Goal: Communication & Community: Answer question/provide support

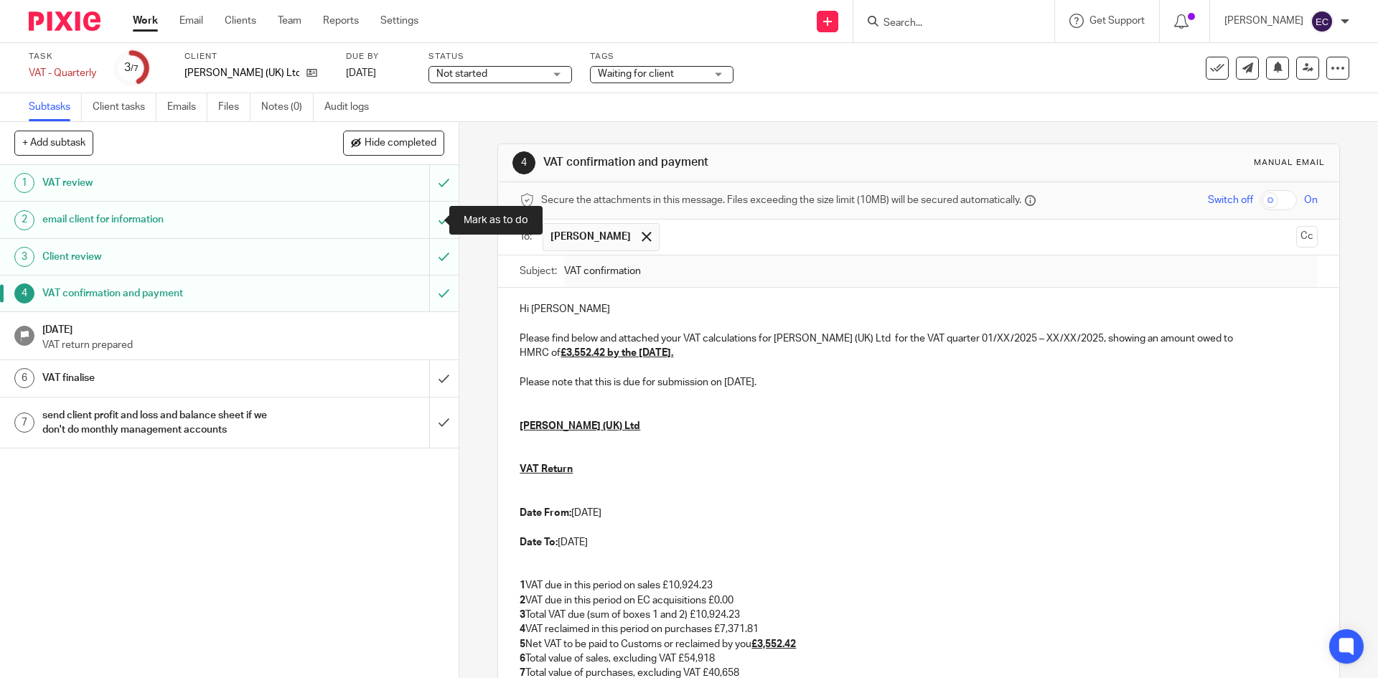
scroll to position [340, 0]
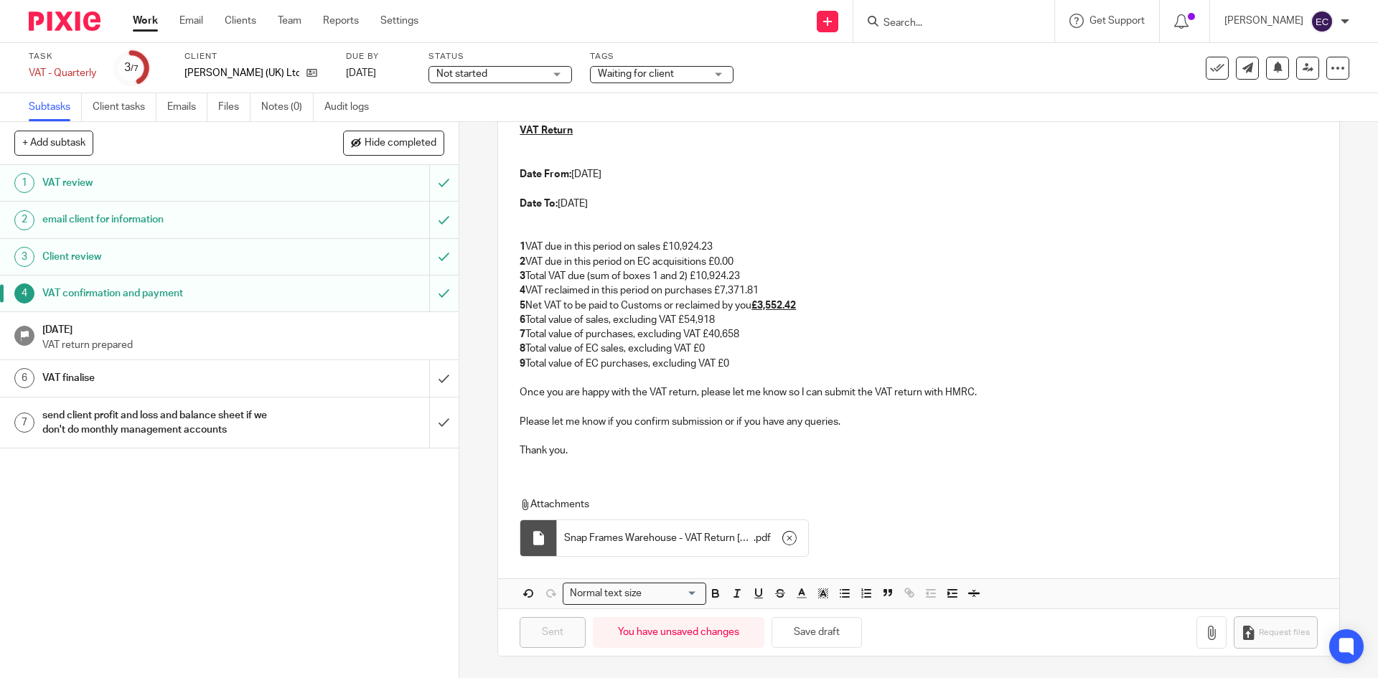
click at [913, 19] on input "Search" at bounding box center [946, 23] width 129 height 13
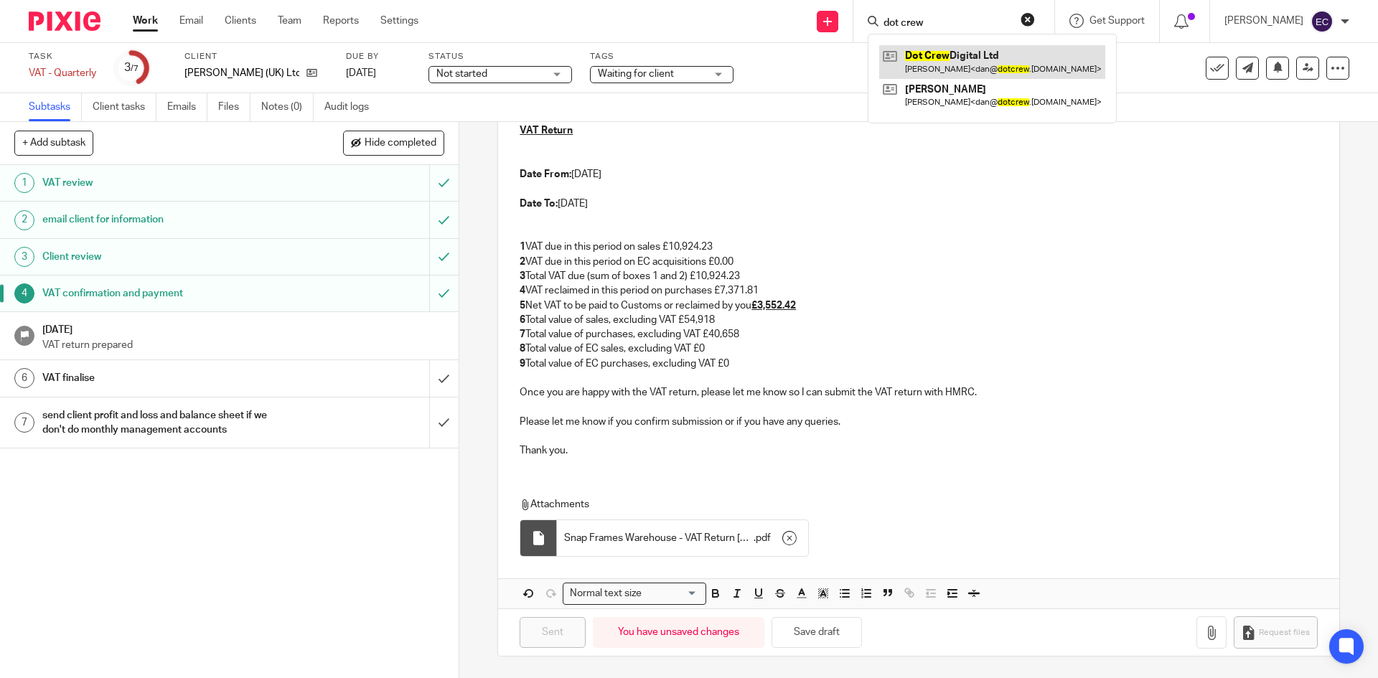
type input "dot crew"
click at [1009, 61] on link at bounding box center [992, 61] width 226 height 33
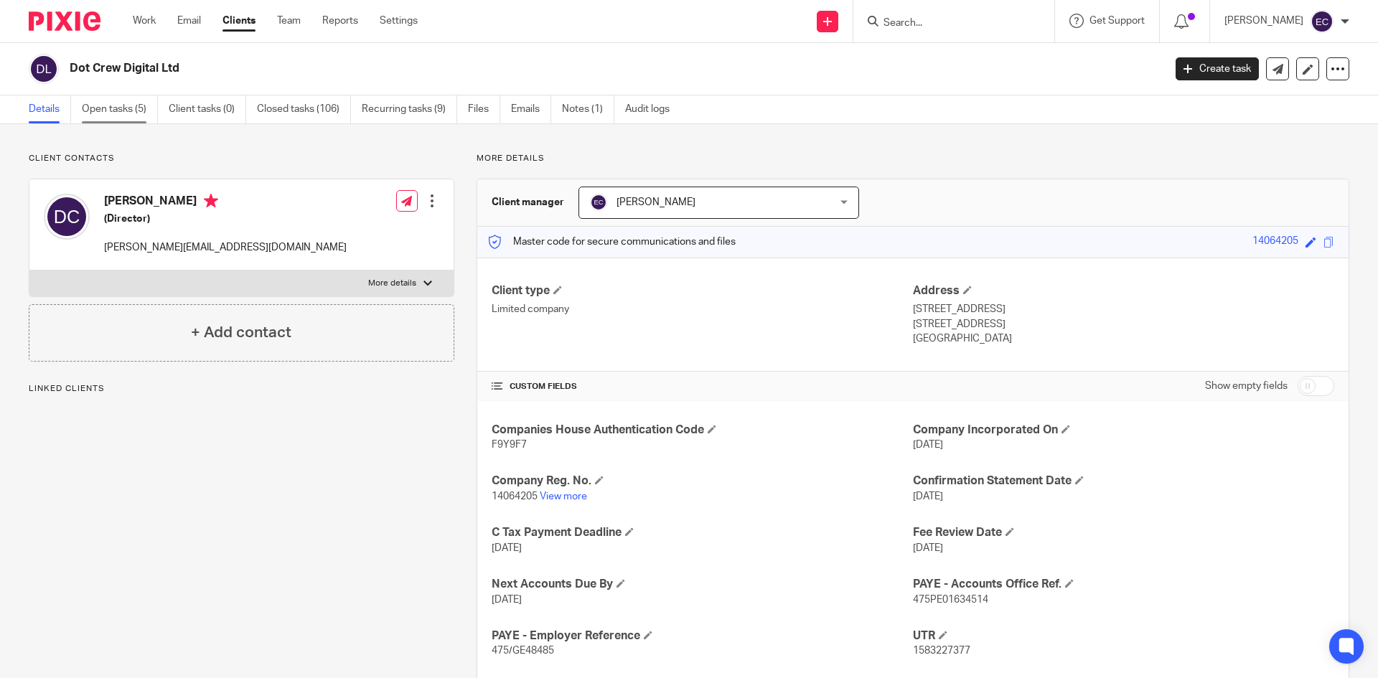
click at [131, 109] on link "Open tasks (5)" at bounding box center [120, 109] width 76 height 28
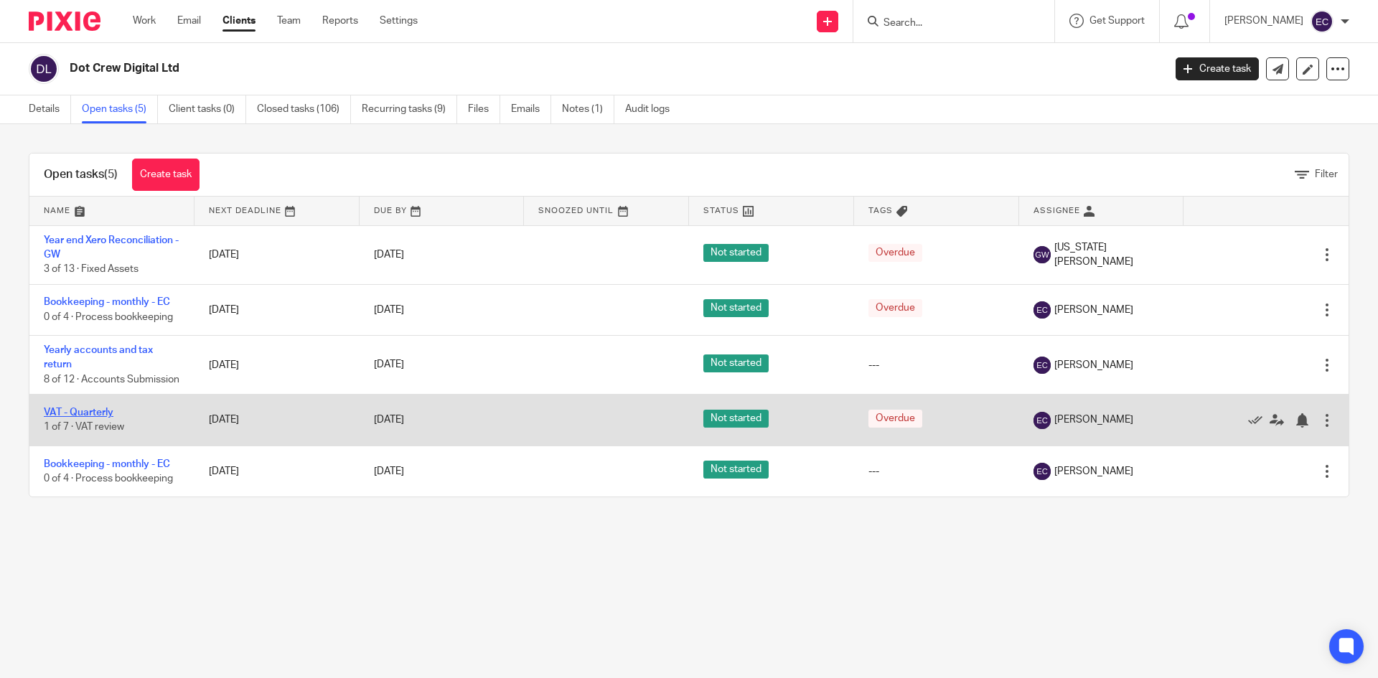
click at [89, 418] on link "VAT - Quarterly" at bounding box center [79, 413] width 70 height 10
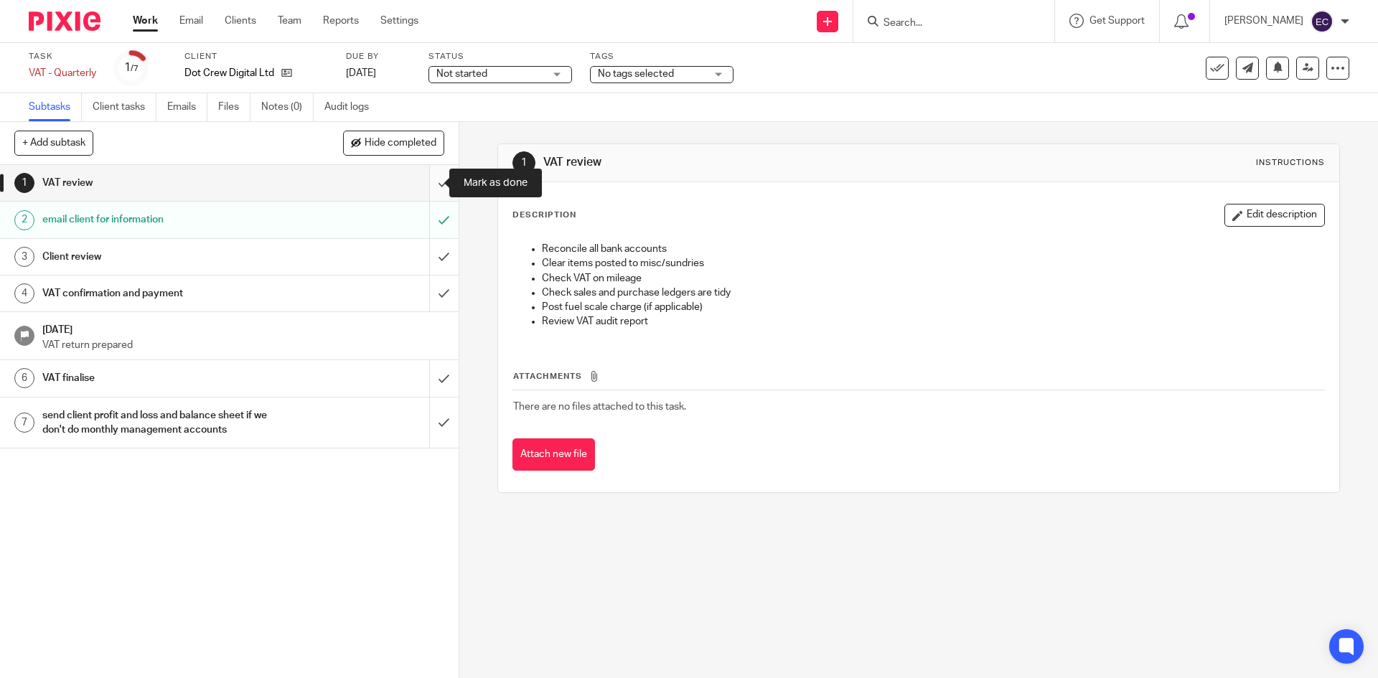
click at [432, 187] on input "submit" at bounding box center [229, 183] width 459 height 36
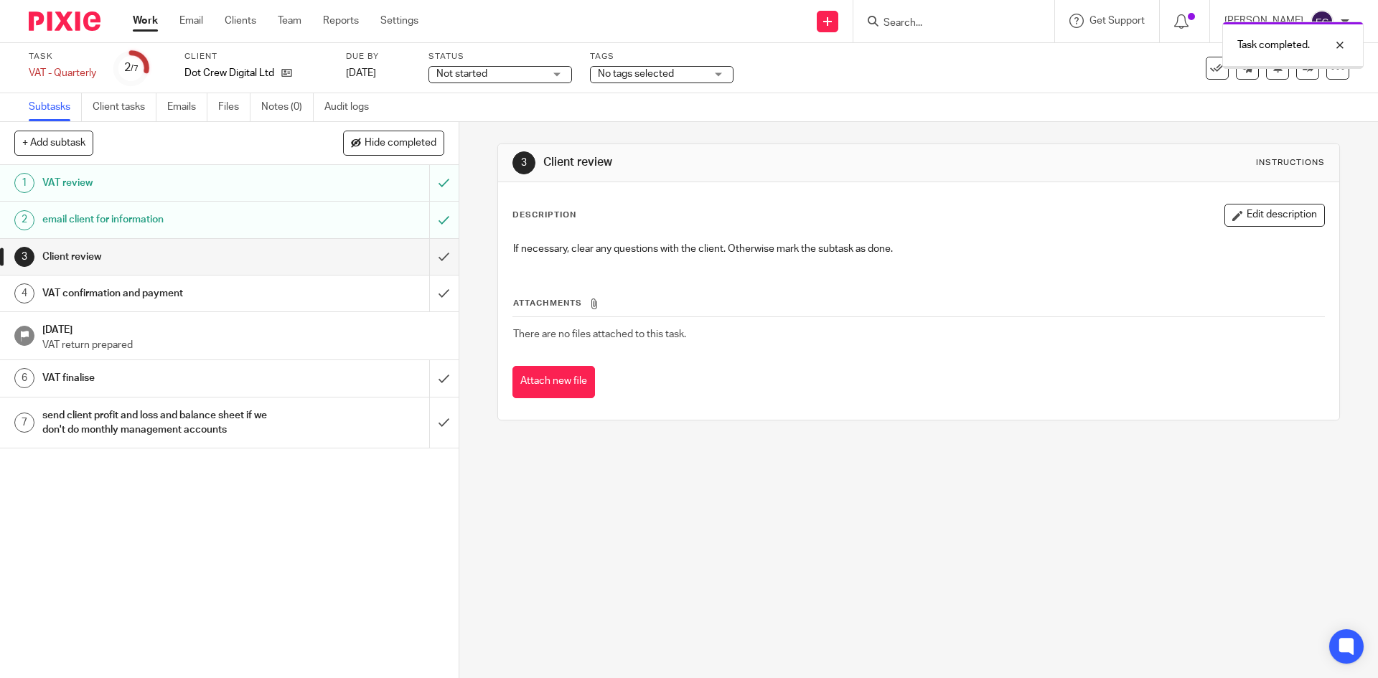
click at [431, 252] on input "submit" at bounding box center [229, 257] width 459 height 36
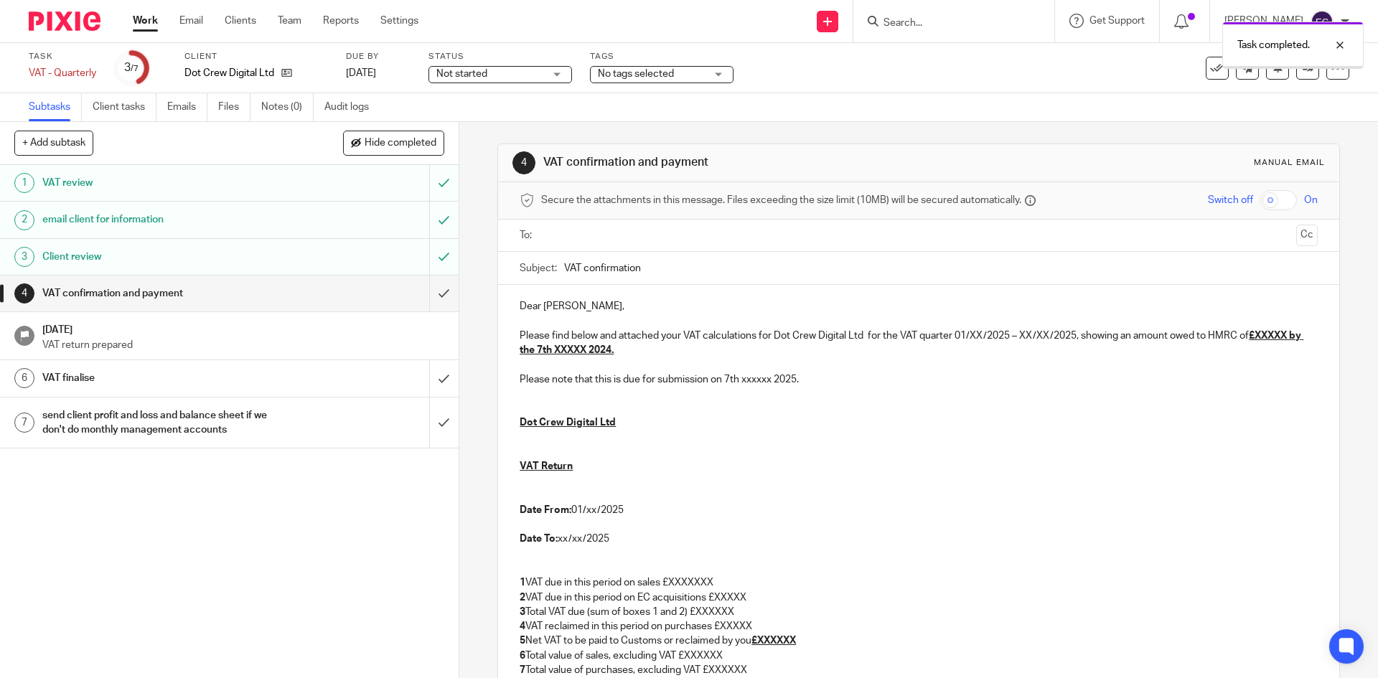
click at [602, 224] on ul at bounding box center [919, 236] width 753 height 24
click at [591, 238] on input "text" at bounding box center [918, 236] width 744 height 17
click at [667, 240] on input "text" at bounding box center [979, 237] width 624 height 28
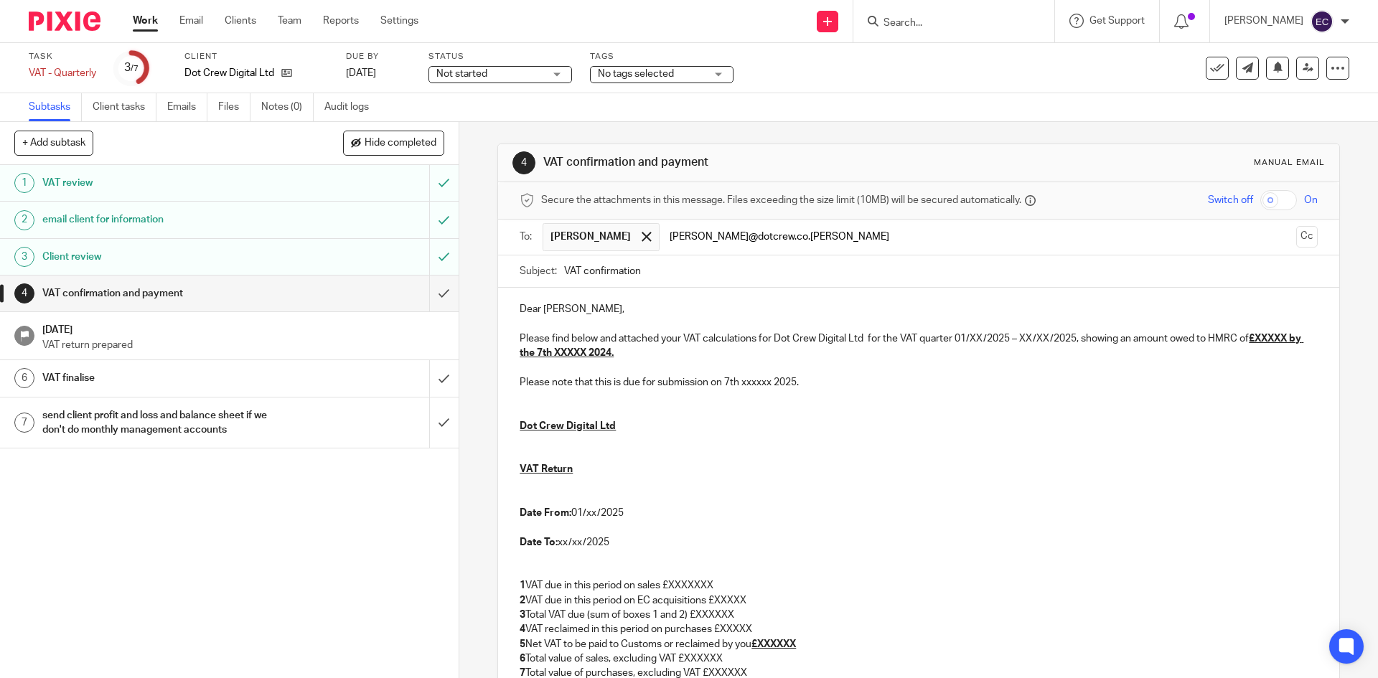
type input "joannah@dotcrew.co.uk"
click at [580, 310] on p "Dear Daniel," at bounding box center [919, 309] width 798 height 14
drag, startPoint x: 580, startPoint y: 310, endPoint x: 506, endPoint y: 309, distance: 74.0
click at [507, 309] on div "Dear Daniel, Please find below and attached your VAT calculations for Dot Crew …" at bounding box center [918, 548] width 841 height 520
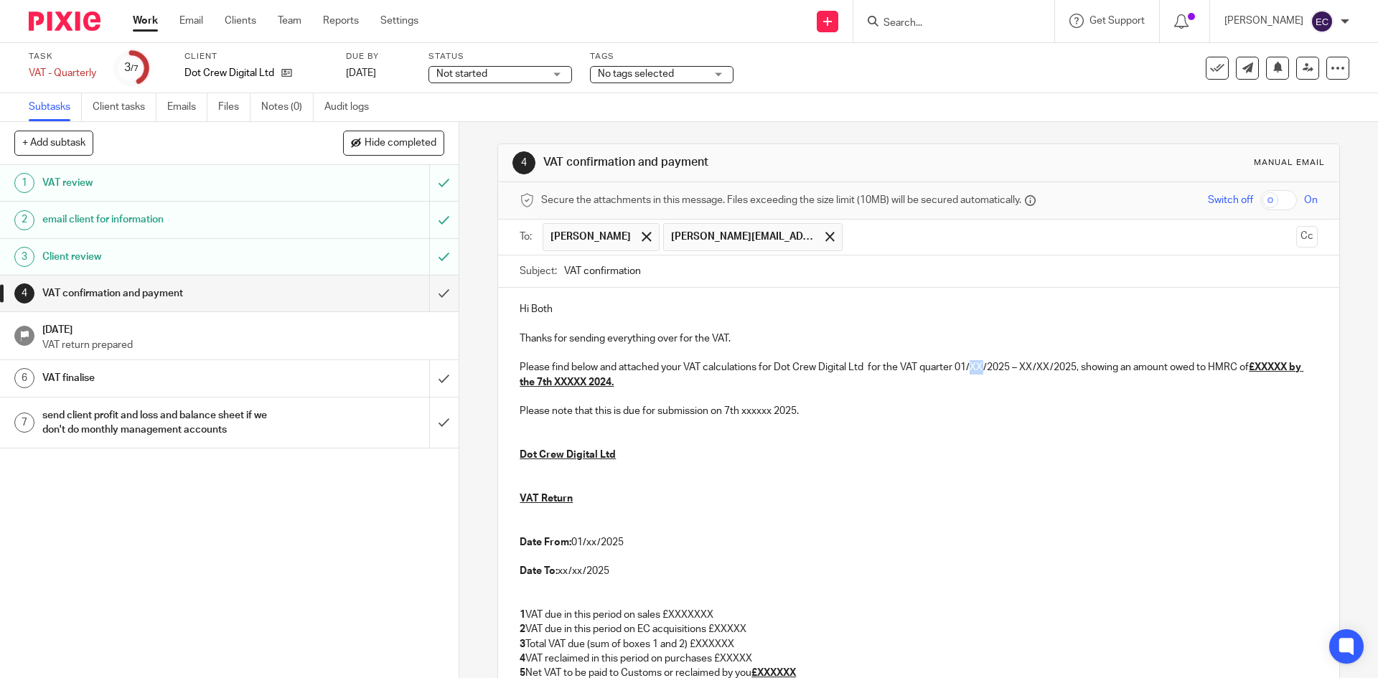
drag, startPoint x: 969, startPoint y: 367, endPoint x: 980, endPoint y: 373, distance: 12.6
click at [980, 373] on p "Please find below and attached your VAT calculations for Dot Crew Digital Ltd f…" at bounding box center [919, 374] width 798 height 29
drag, startPoint x: 1019, startPoint y: 373, endPoint x: 1049, endPoint y: 363, distance: 31.8
click at [1049, 363] on p "Please find below and attached your VAT calculations for Dot Crew Digital Ltd f…" at bounding box center [919, 374] width 798 height 29
drag, startPoint x: 1251, startPoint y: 366, endPoint x: 1290, endPoint y: 370, distance: 38.9
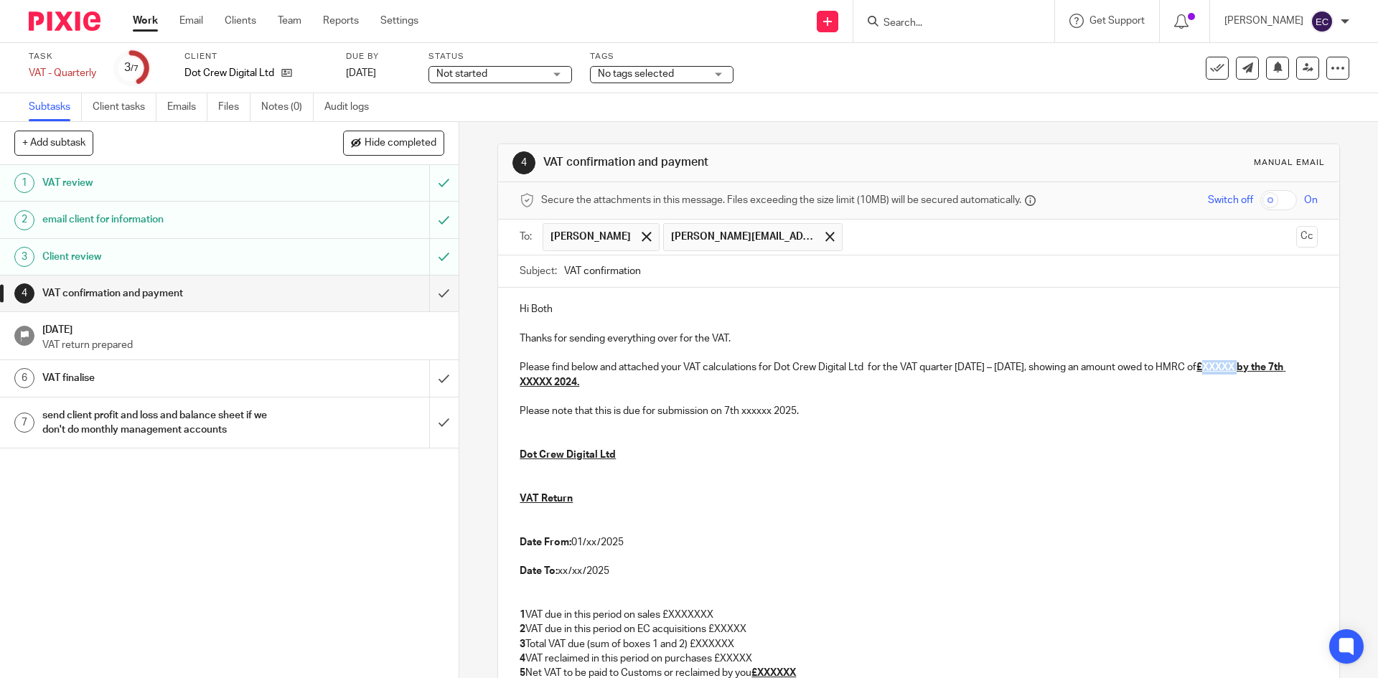
click at [1290, 370] on p "Please find below and attached your VAT calculations for Dot Crew Digital Ltd f…" at bounding box center [919, 374] width 798 height 29
drag, startPoint x: 1164, startPoint y: 363, endPoint x: 1200, endPoint y: 367, distance: 36.8
click at [1200, 367] on p "Please find below and attached your VAT calculations for Dot Crew Digital Ltd f…" at bounding box center [919, 374] width 798 height 29
drag, startPoint x: 564, startPoint y: 378, endPoint x: 600, endPoint y: 383, distance: 37.0
click at [600, 383] on u "£XXXXX by the 7th XXXXX 2024." at bounding box center [914, 375] width 789 height 24
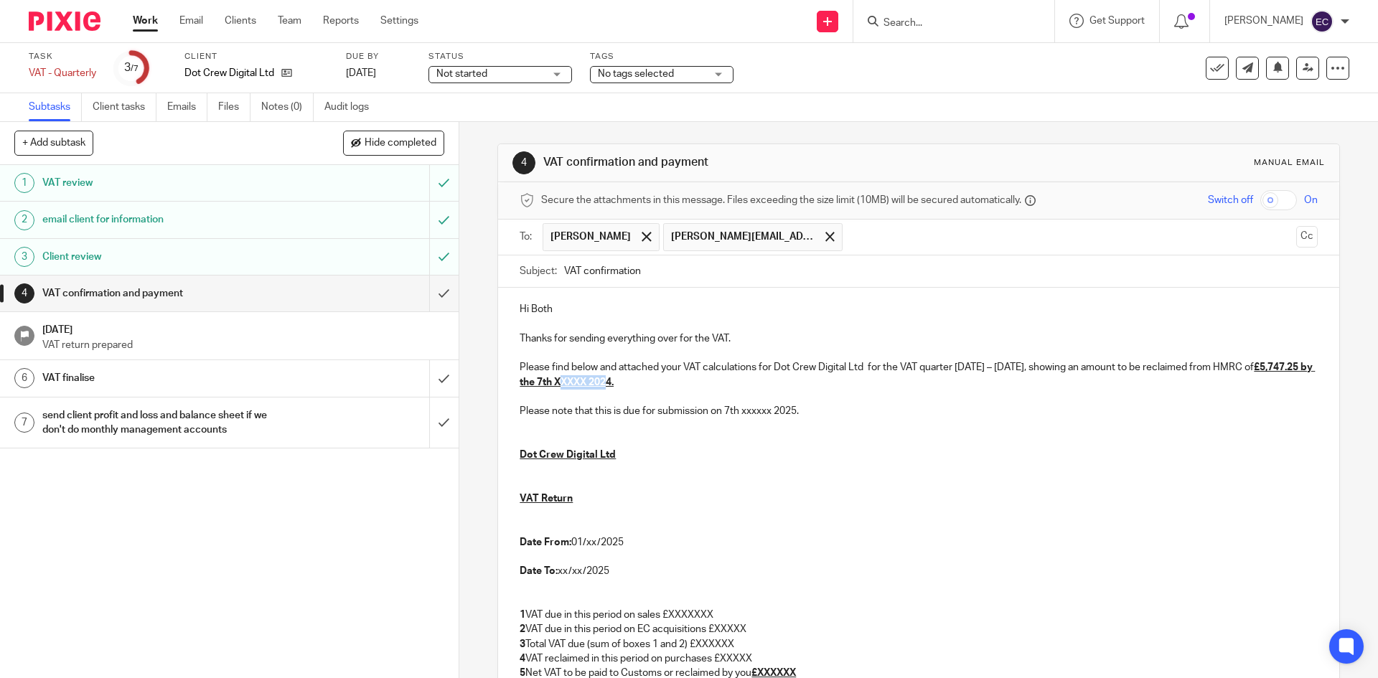
drag, startPoint x: 660, startPoint y: 383, endPoint x: 711, endPoint y: 385, distance: 50.3
click at [711, 385] on u "£5,747.25 by the 7th XXXXX 2024." at bounding box center [917, 375] width 795 height 24
drag, startPoint x: 742, startPoint y: 411, endPoint x: 776, endPoint y: 414, distance: 34.6
click at [776, 414] on p "Please note that this is due for submission on 7th xxxxxx 2025." at bounding box center [919, 411] width 798 height 14
click at [737, 485] on p at bounding box center [919, 484] width 798 height 14
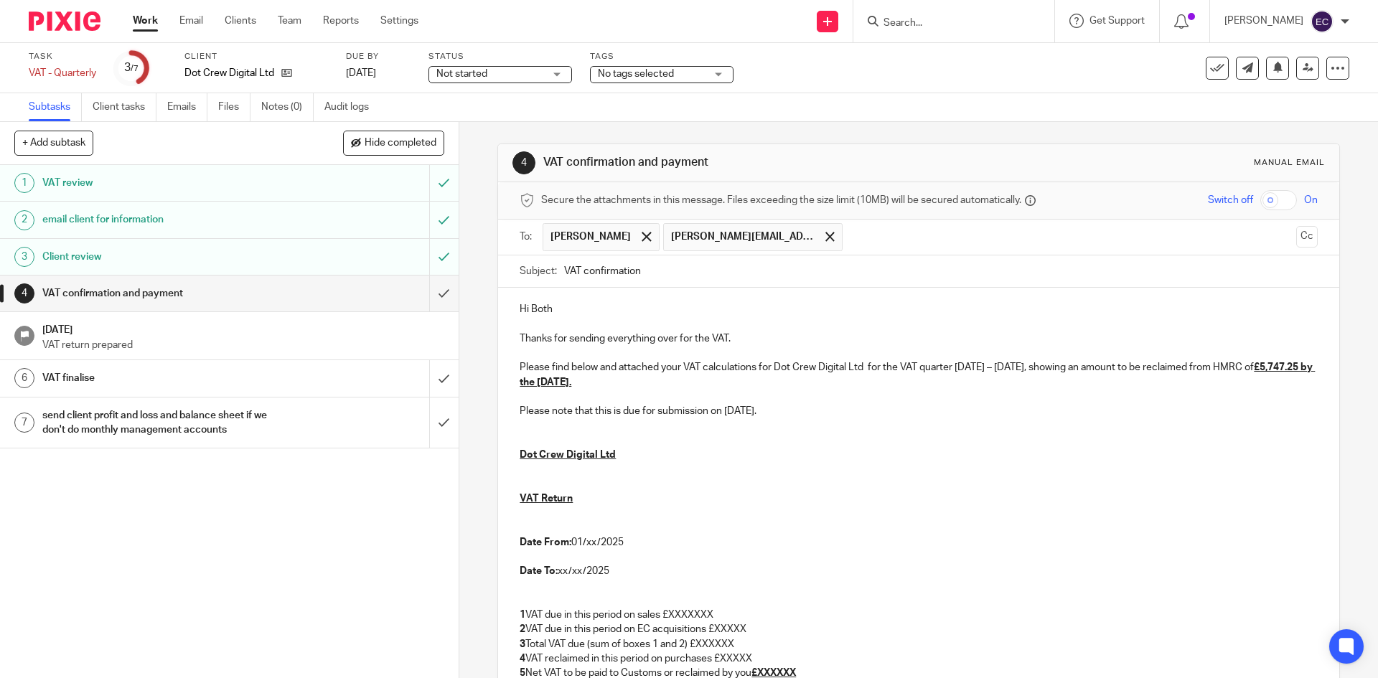
click at [588, 546] on p "Date From: 01/xx/2025" at bounding box center [919, 543] width 798 height 14
drag, startPoint x: 584, startPoint y: 545, endPoint x: 597, endPoint y: 546, distance: 12.2
click at [597, 546] on p "Date From: 01/xx/2025" at bounding box center [919, 543] width 798 height 14
drag, startPoint x: 557, startPoint y: 571, endPoint x: 579, endPoint y: 571, distance: 21.5
click at [579, 571] on p "Date To: xx/xx/2025" at bounding box center [919, 571] width 798 height 14
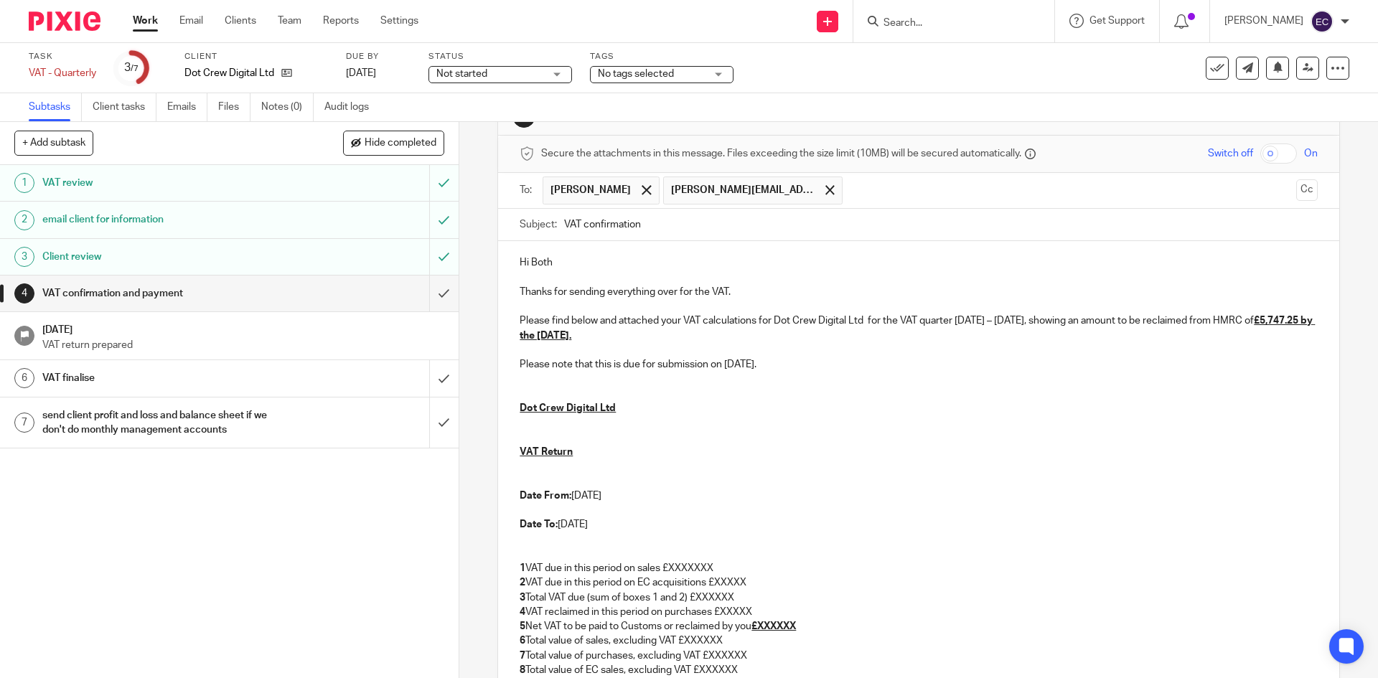
scroll to position [72, 0]
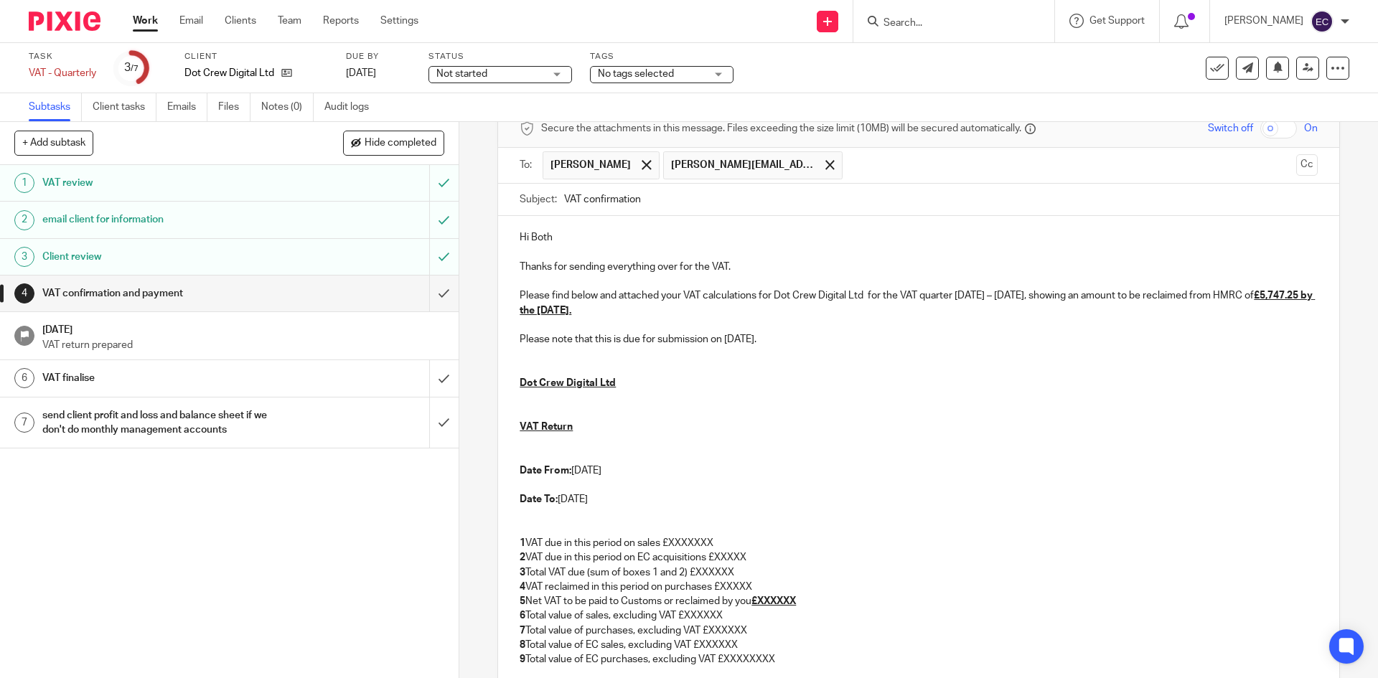
click at [719, 537] on p "1 VAT due in this period on sales £XXXXXXX" at bounding box center [919, 543] width 798 height 14
drag, startPoint x: 670, startPoint y: 541, endPoint x: 712, endPoint y: 543, distance: 41.7
click at [712, 543] on p "1 VAT due in this period on sales £XXXXXXX" at bounding box center [919, 543] width 798 height 14
drag, startPoint x: 718, startPoint y: 553, endPoint x: 743, endPoint y: 557, distance: 25.5
click at [743, 557] on p "2 VAT due in this period on EC acquisitions £XXXXX" at bounding box center [919, 558] width 798 height 14
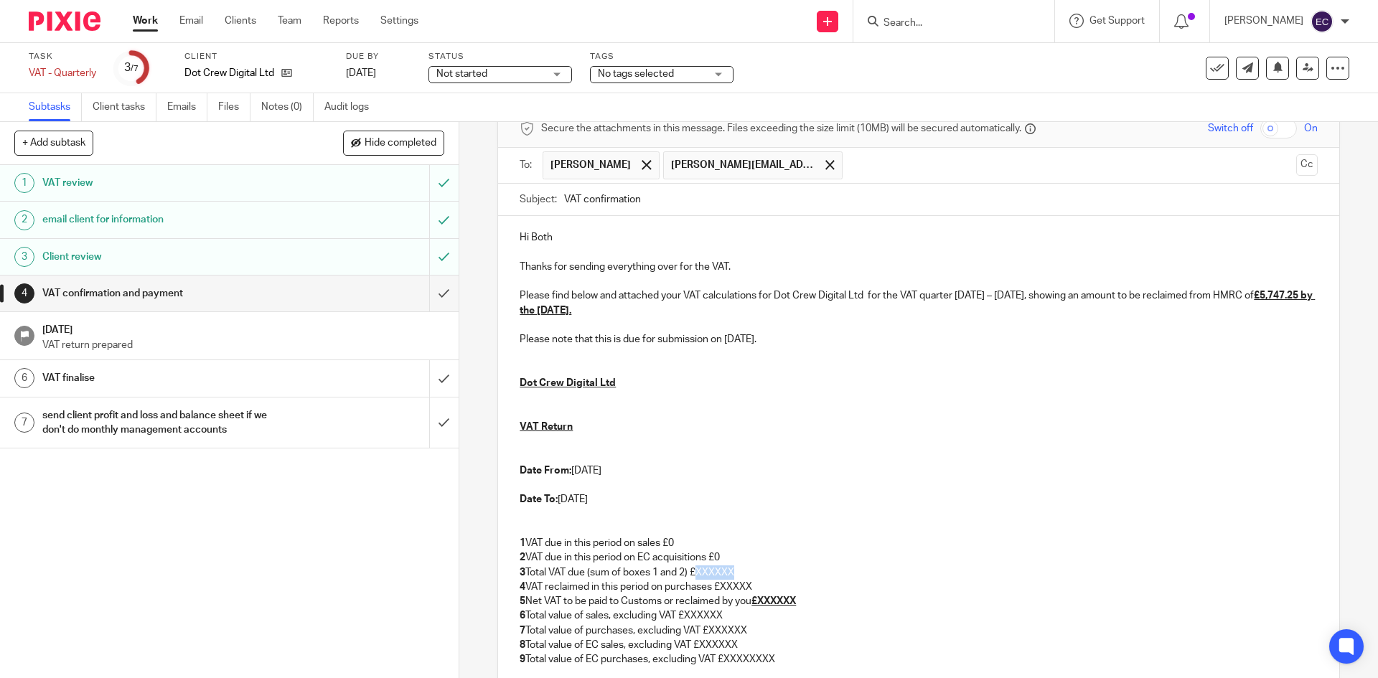
drag, startPoint x: 697, startPoint y: 574, endPoint x: 744, endPoint y: 573, distance: 46.7
click at [744, 573] on p "3 Total VAT due (sum of boxes 1 and 2) £XXXXXX" at bounding box center [919, 573] width 798 height 14
drag, startPoint x: 719, startPoint y: 586, endPoint x: 750, endPoint y: 584, distance: 30.9
click at [750, 584] on p "4 VAT reclaimed in this period on purchases £XXXXX" at bounding box center [919, 587] width 798 height 14
drag, startPoint x: 760, startPoint y: 603, endPoint x: 815, endPoint y: 603, distance: 54.6
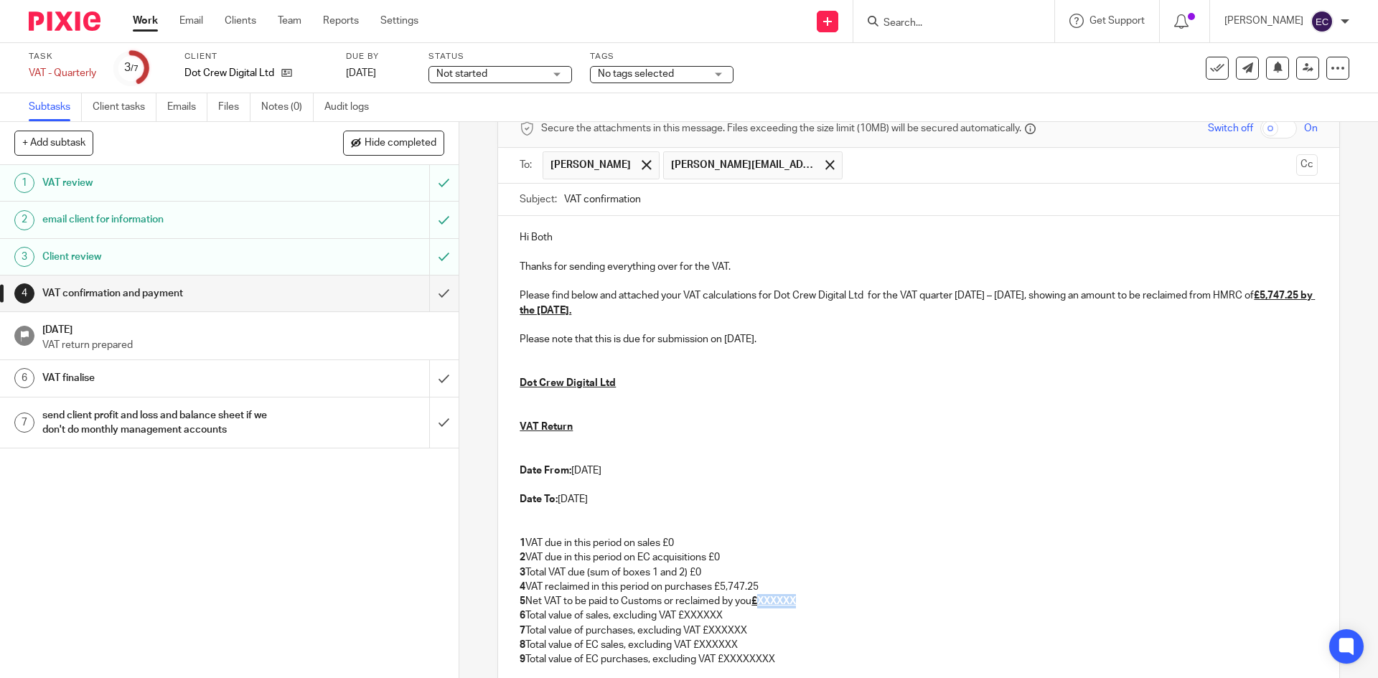
click at [815, 603] on p "5 Net VAT to be paid to Customs or reclaimed by you £XXXXXX" at bounding box center [919, 601] width 798 height 14
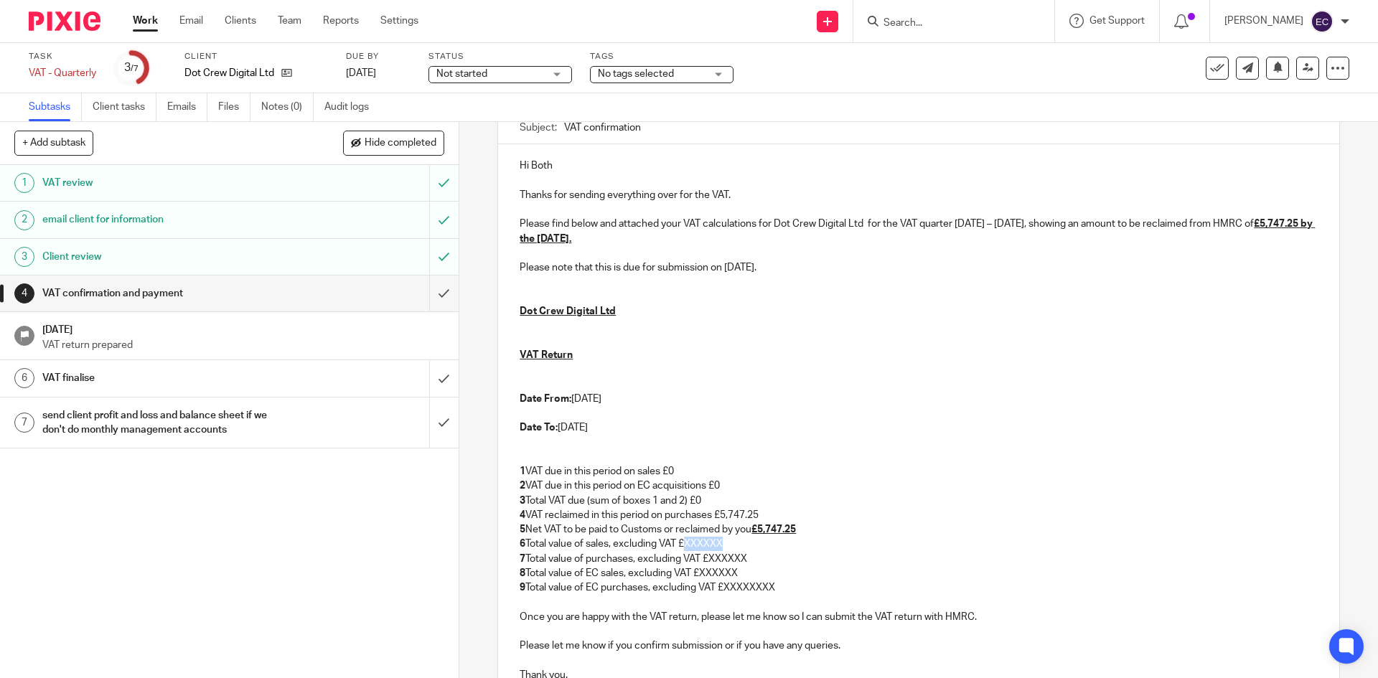
drag, startPoint x: 686, startPoint y: 545, endPoint x: 721, endPoint y: 545, distance: 35.9
click at [721, 545] on p "6 Total value of sales, excluding VAT £XXXXXX" at bounding box center [919, 544] width 798 height 14
drag, startPoint x: 709, startPoint y: 561, endPoint x: 752, endPoint y: 562, distance: 43.8
click at [752, 562] on p "7 Total value of purchases, excluding VAT £XXXXXX" at bounding box center [919, 559] width 798 height 14
drag, startPoint x: 701, startPoint y: 572, endPoint x: 737, endPoint y: 568, distance: 36.1
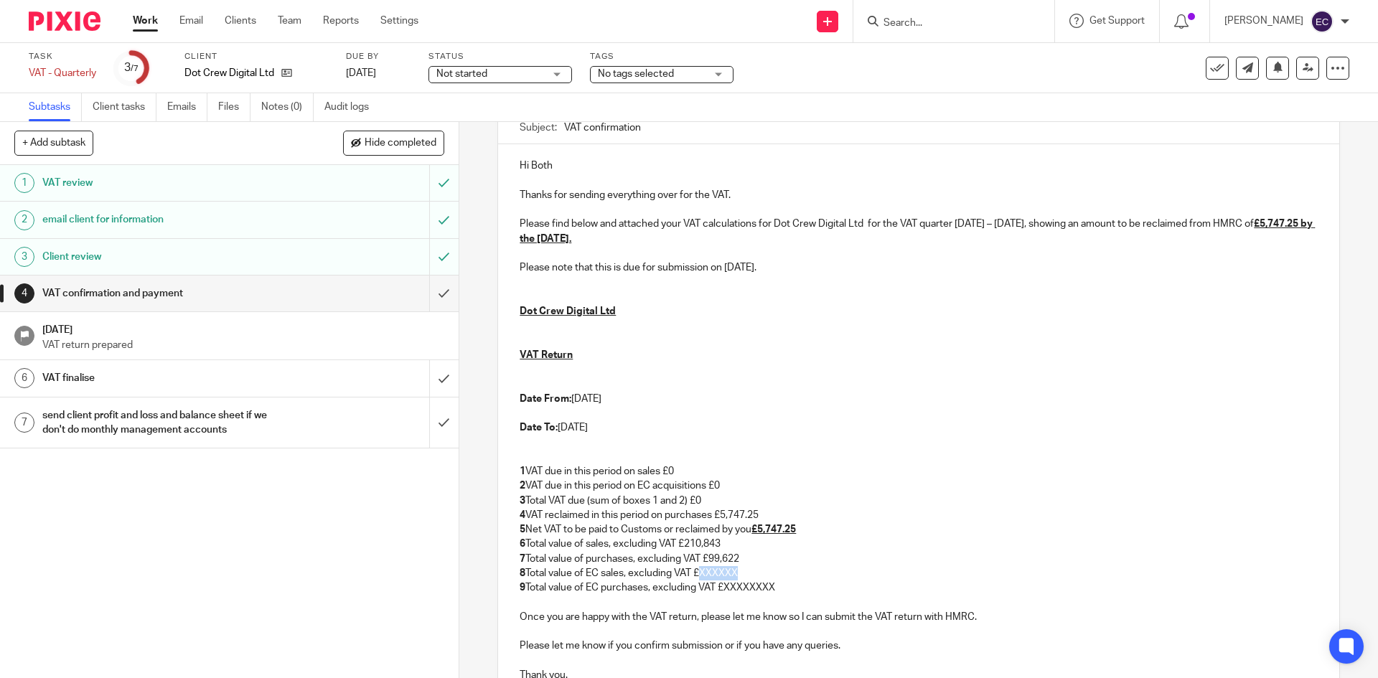
click at [737, 568] on p "8 Total value of EC sales, excluding VAT £XXXXXX" at bounding box center [919, 573] width 798 height 14
drag, startPoint x: 727, startPoint y: 588, endPoint x: 793, endPoint y: 590, distance: 66.1
click at [793, 590] on p "9 Total value of EC purchases, excluding VAT £XXXXXXXX" at bounding box center [919, 588] width 798 height 14
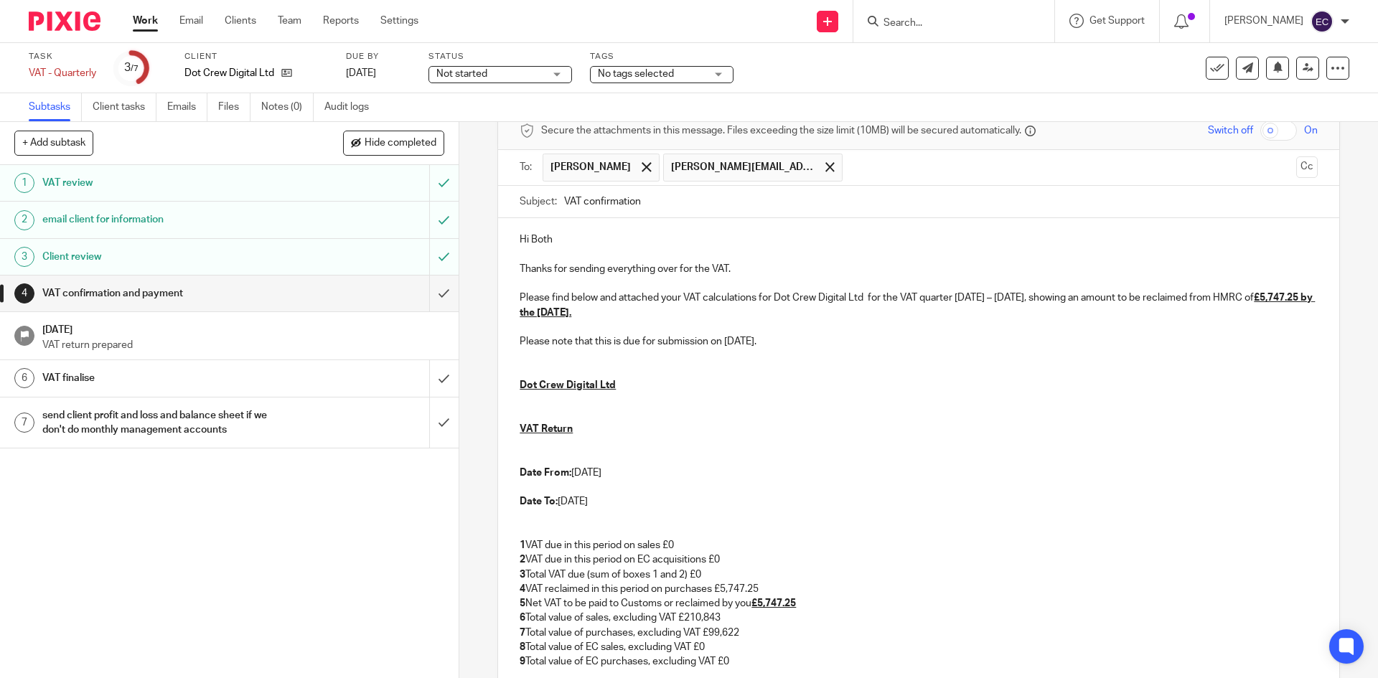
scroll to position [0, 0]
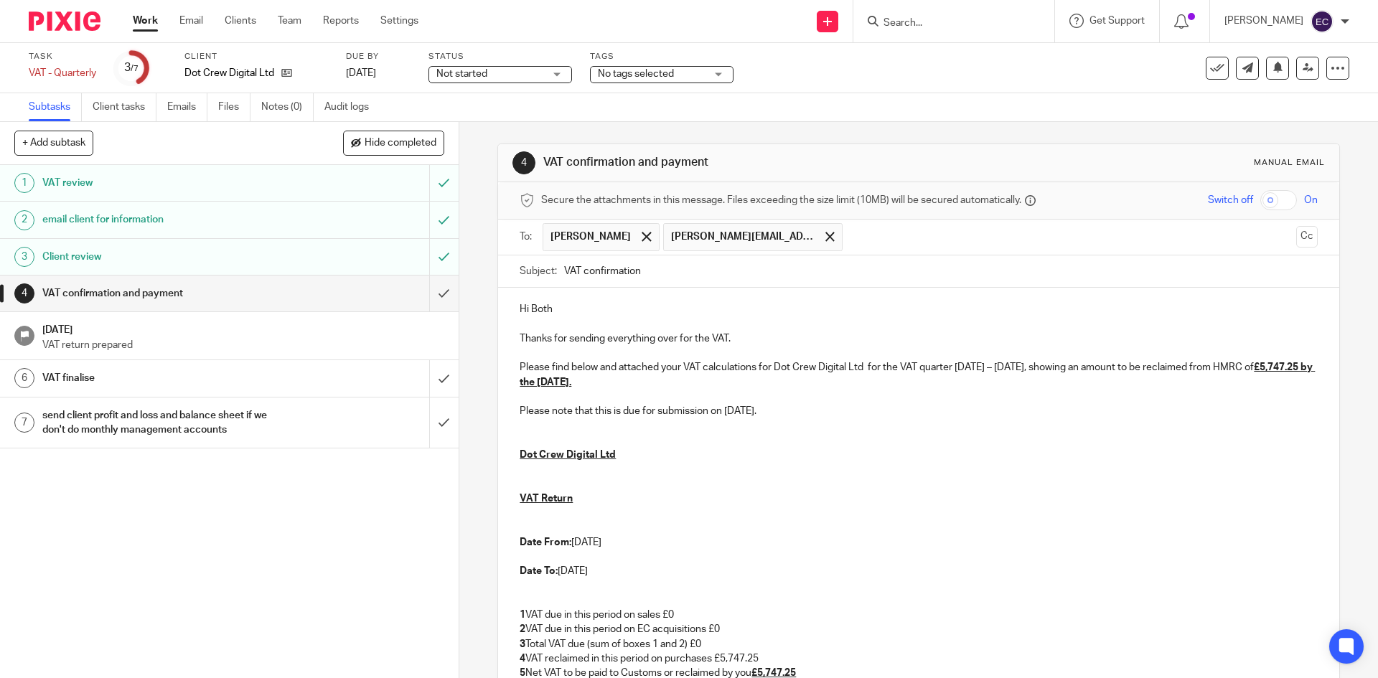
click at [759, 335] on p "Thanks for sending everything over for the VAT." at bounding box center [919, 339] width 798 height 14
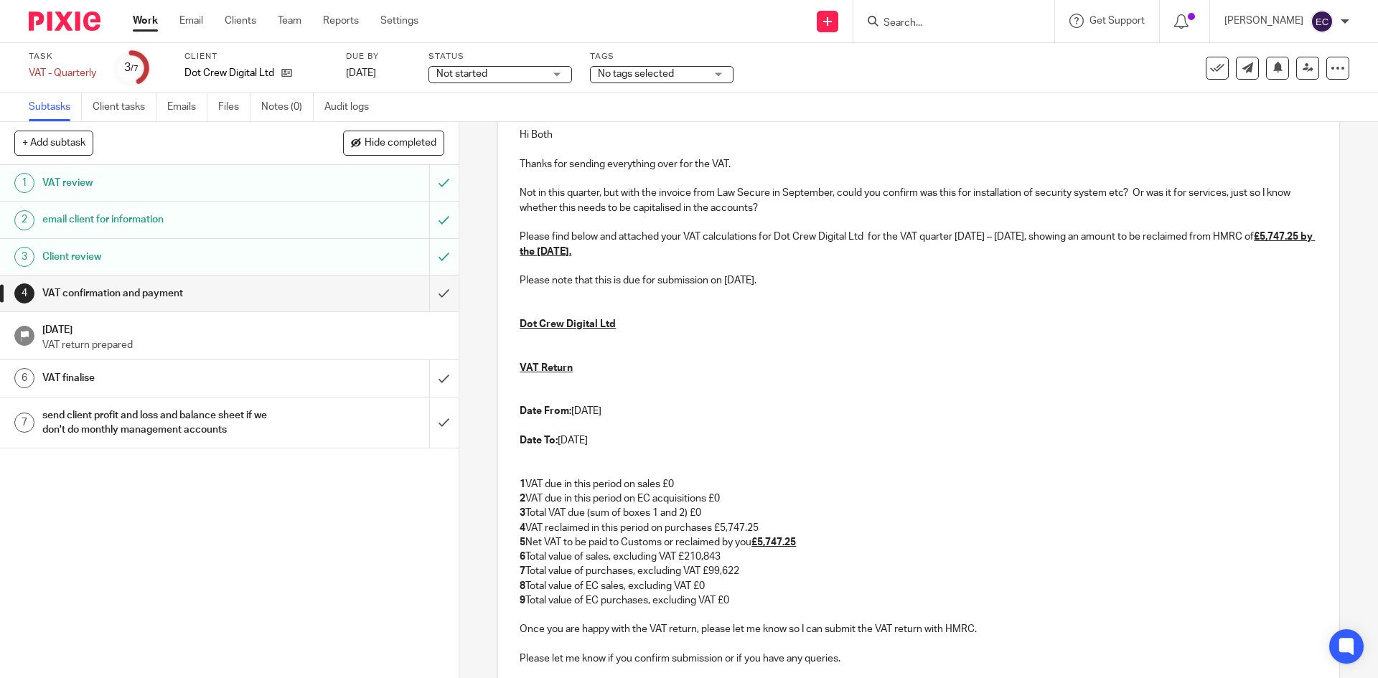
scroll to position [331, 0]
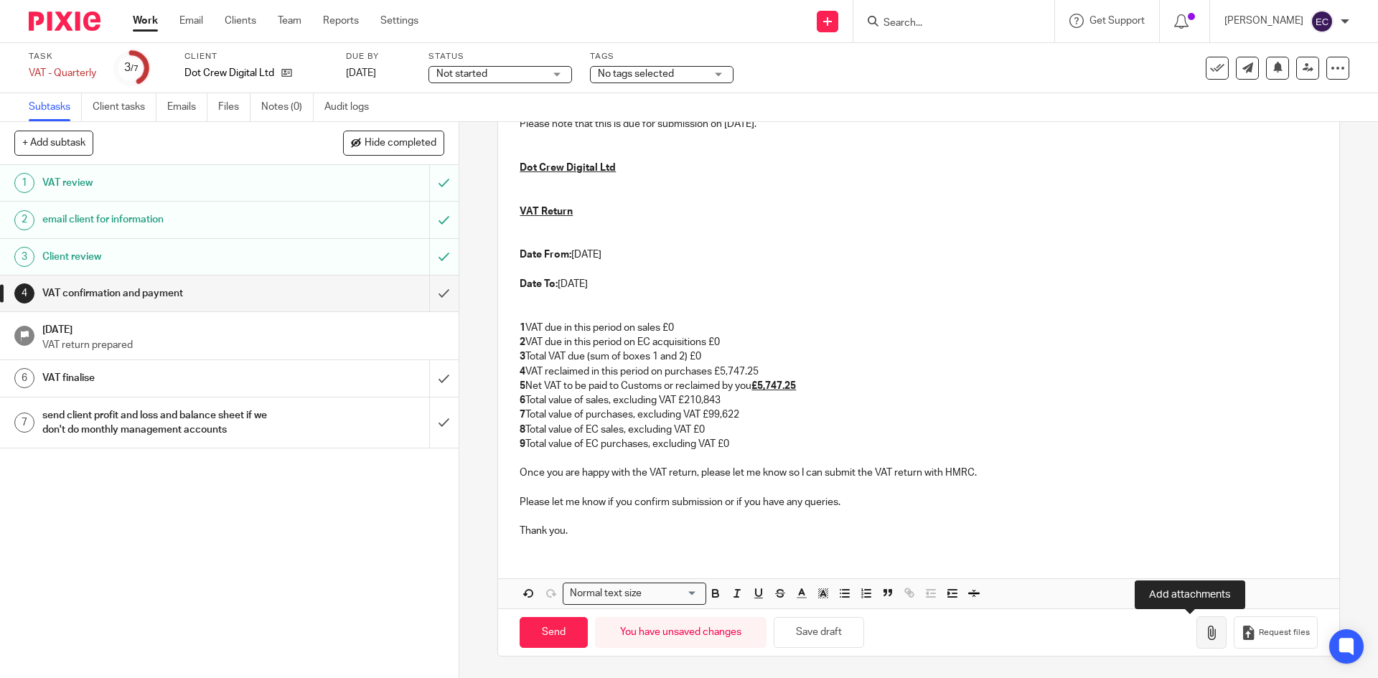
click at [1198, 632] on button "button" at bounding box center [1212, 633] width 30 height 32
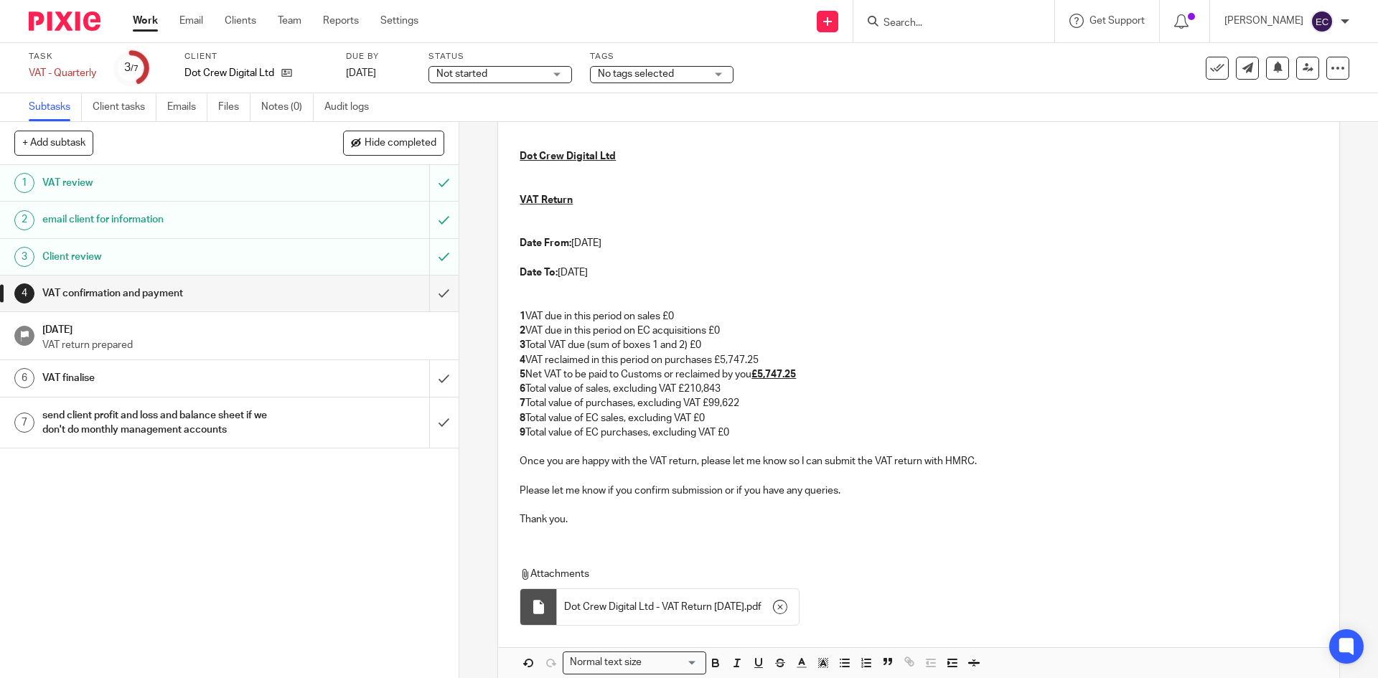
scroll to position [412, 0]
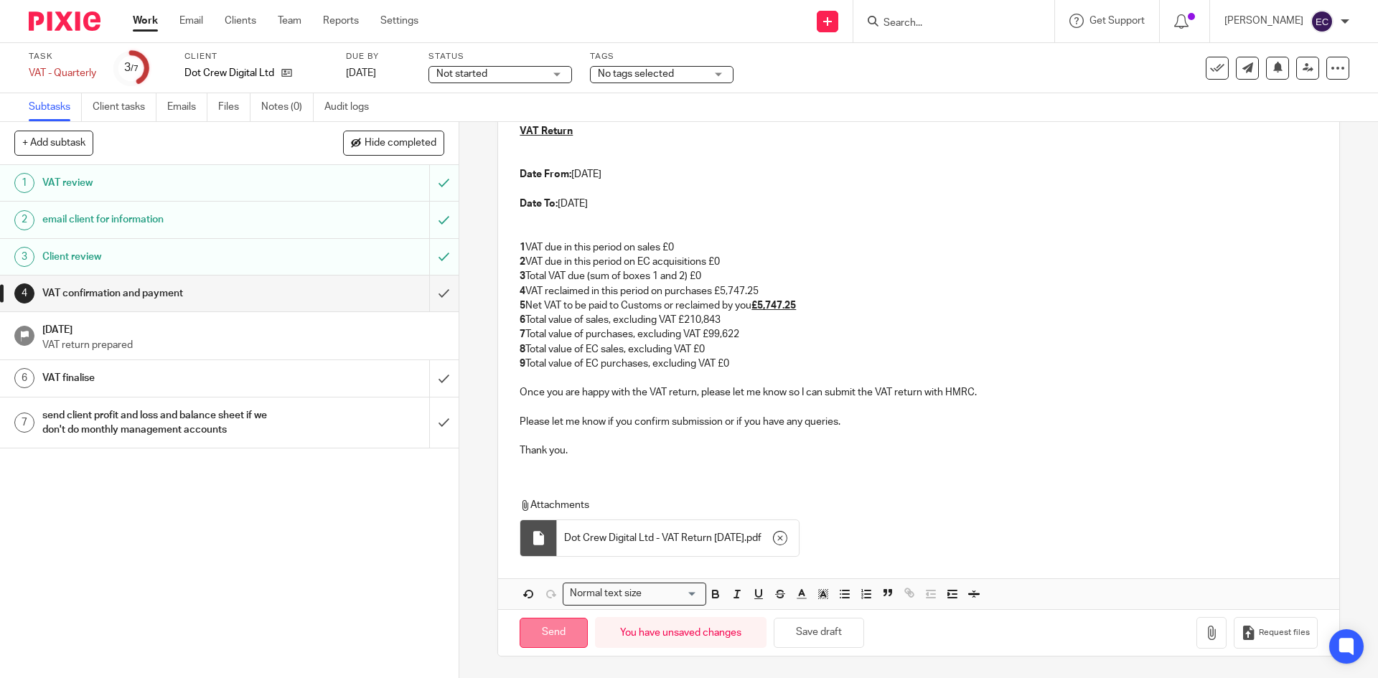
click at [523, 630] on input "Send" at bounding box center [554, 633] width 68 height 31
type input "Sent"
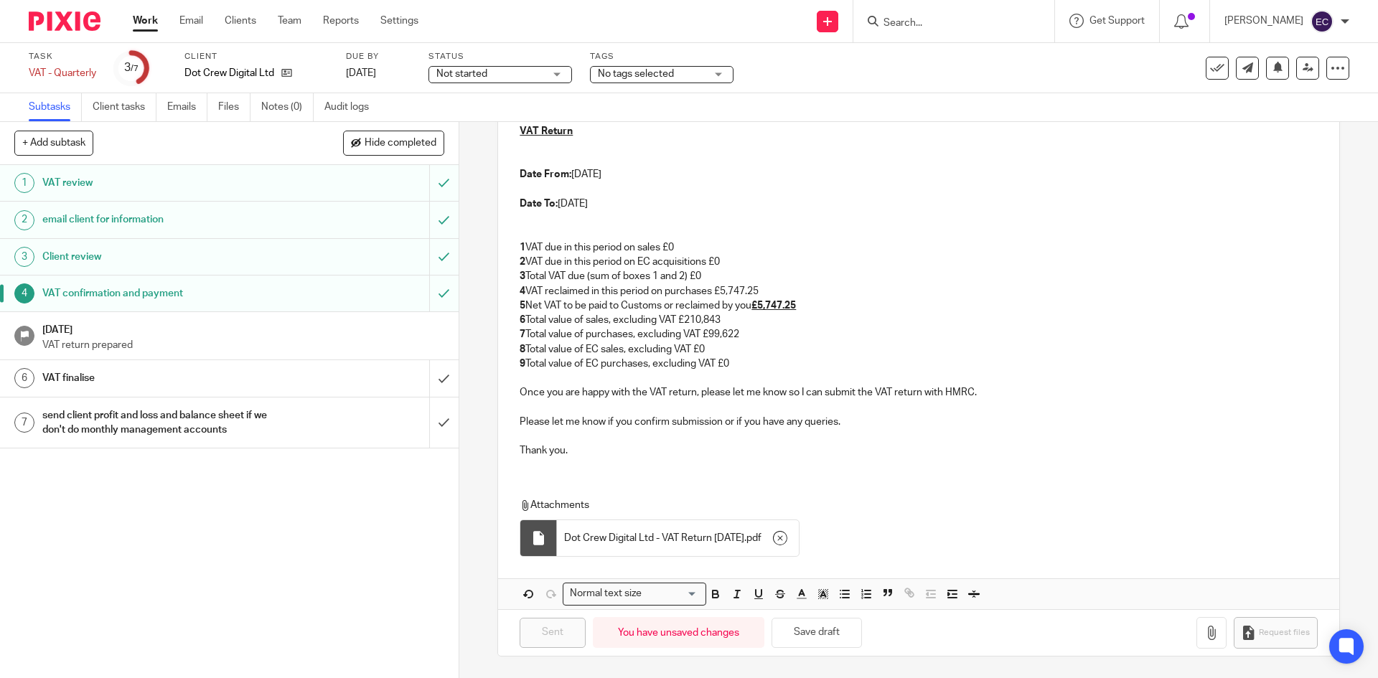
click at [927, 27] on input "Search" at bounding box center [946, 23] width 129 height 13
type input "the modern"
click button "submit" at bounding box center [0, 0] width 0 height 0
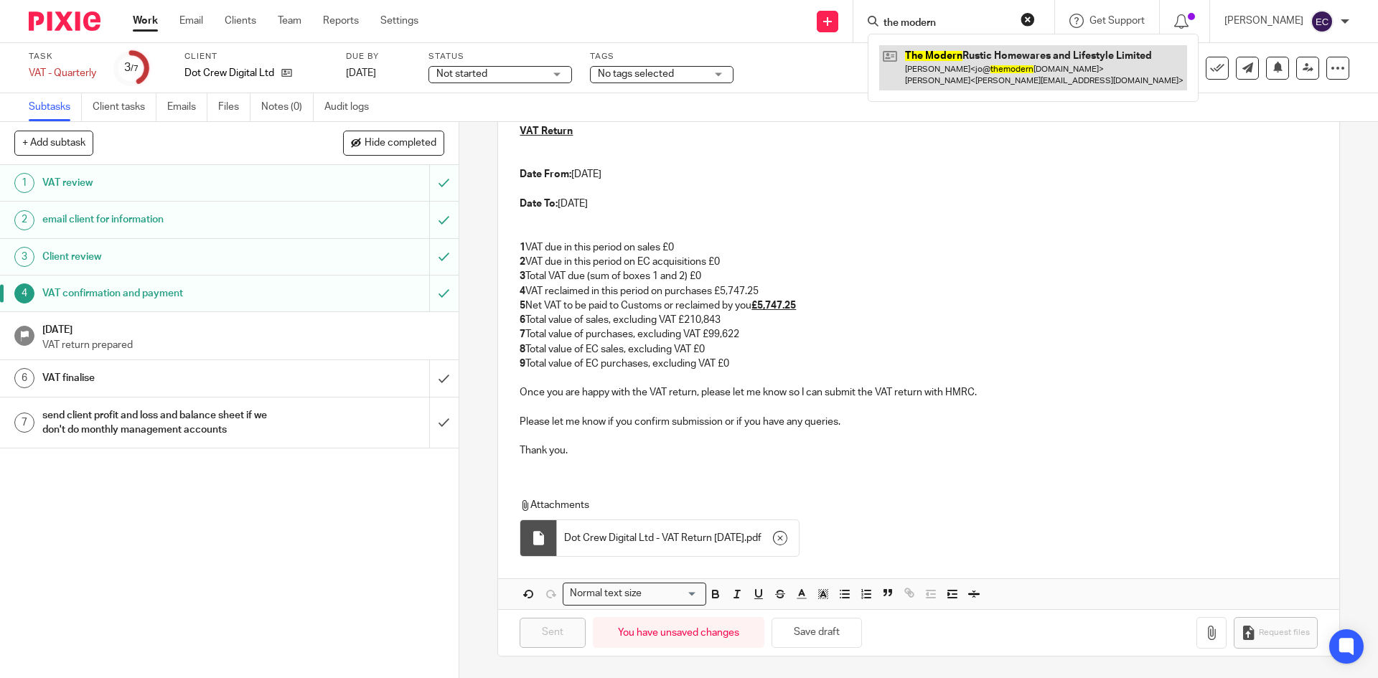
click at [1010, 54] on link at bounding box center [1033, 67] width 308 height 45
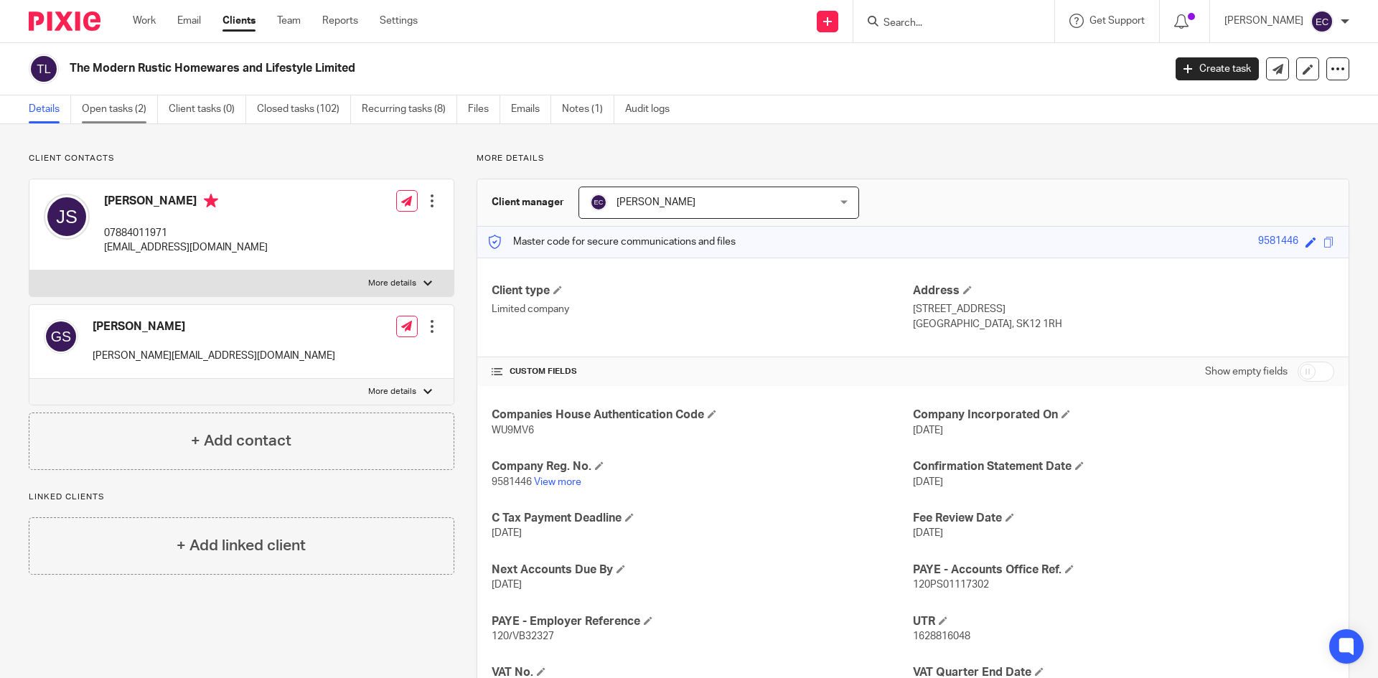
click at [128, 102] on link "Open tasks (2)" at bounding box center [120, 109] width 76 height 28
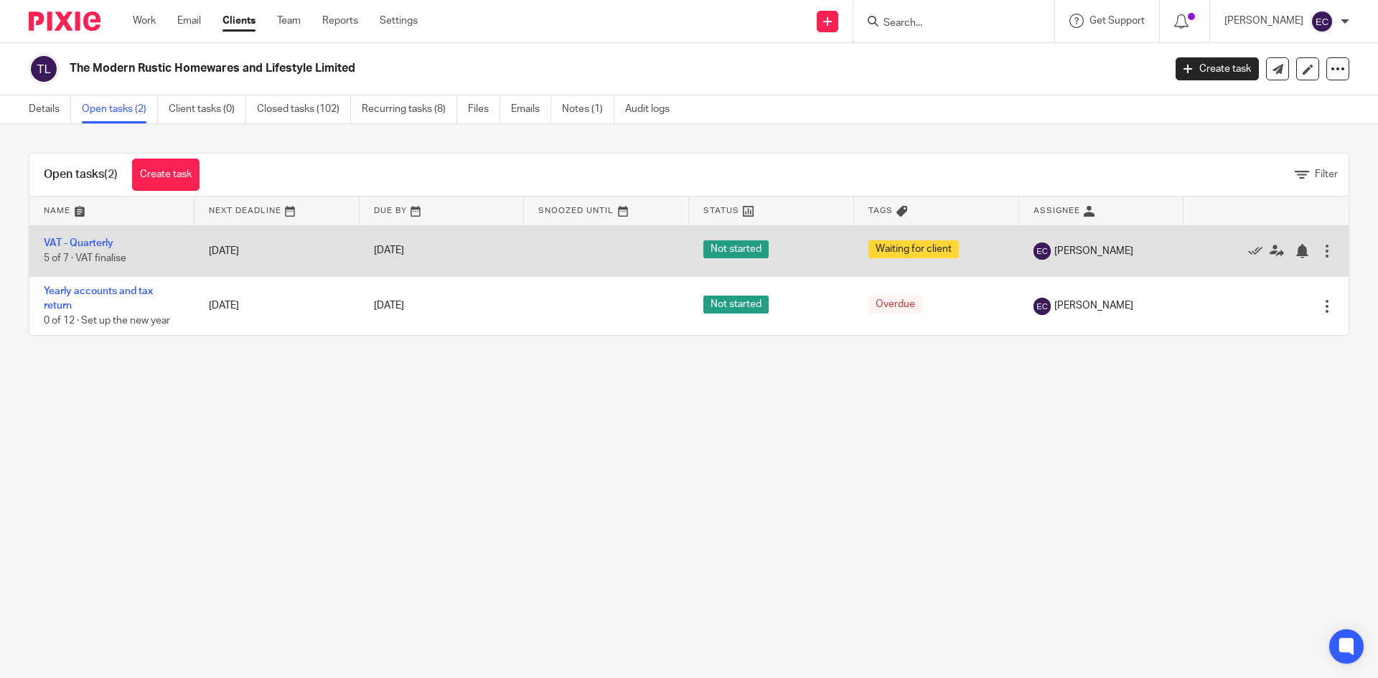
click at [85, 249] on td "VAT - Quarterly 5 of 7 · VAT finalise" at bounding box center [111, 250] width 165 height 51
click at [92, 240] on link "VAT - Quarterly" at bounding box center [79, 243] width 70 height 10
